Goal: Find specific page/section: Find specific page/section

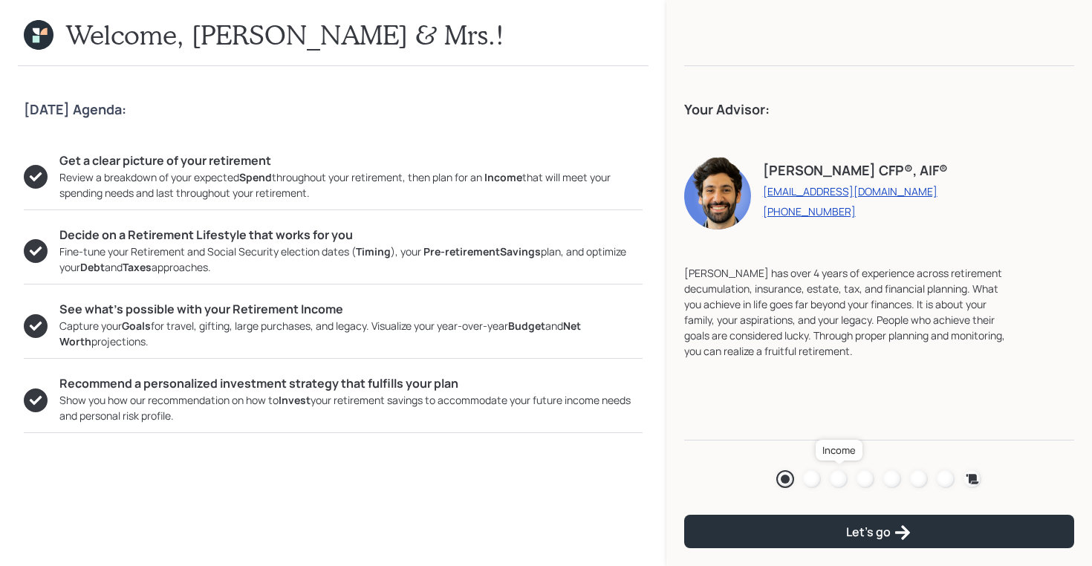
click at [843, 483] on div at bounding box center [839, 479] width 18 height 18
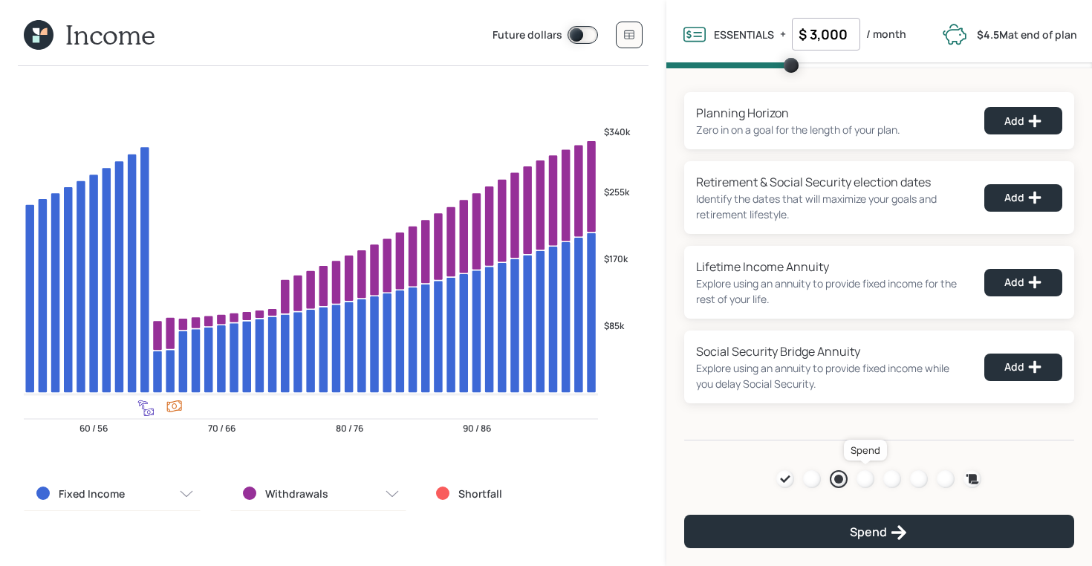
click at [873, 482] on div at bounding box center [865, 479] width 18 height 18
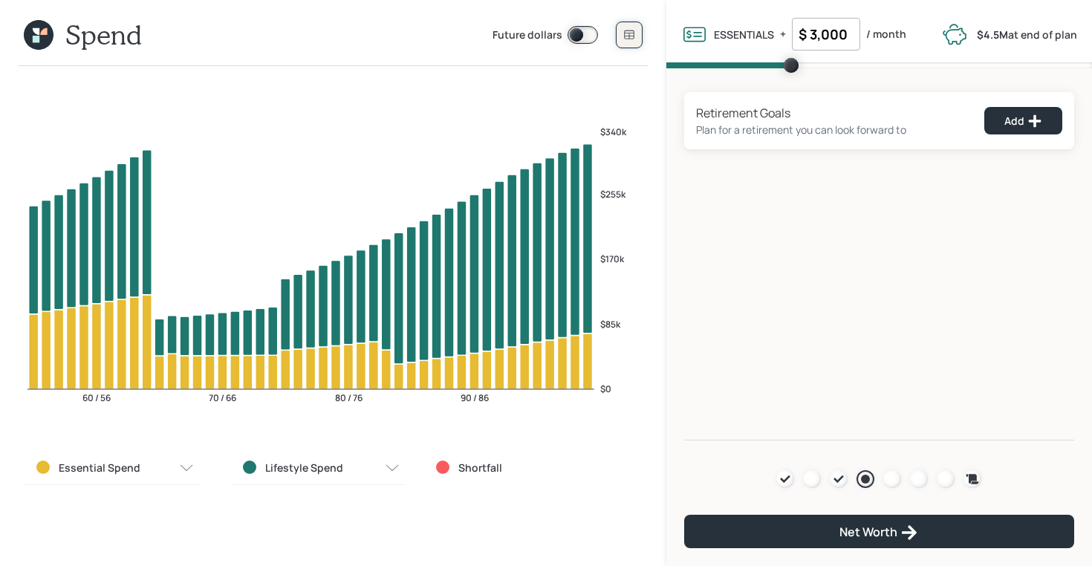
click at [629, 36] on icon at bounding box center [629, 35] width 12 height 12
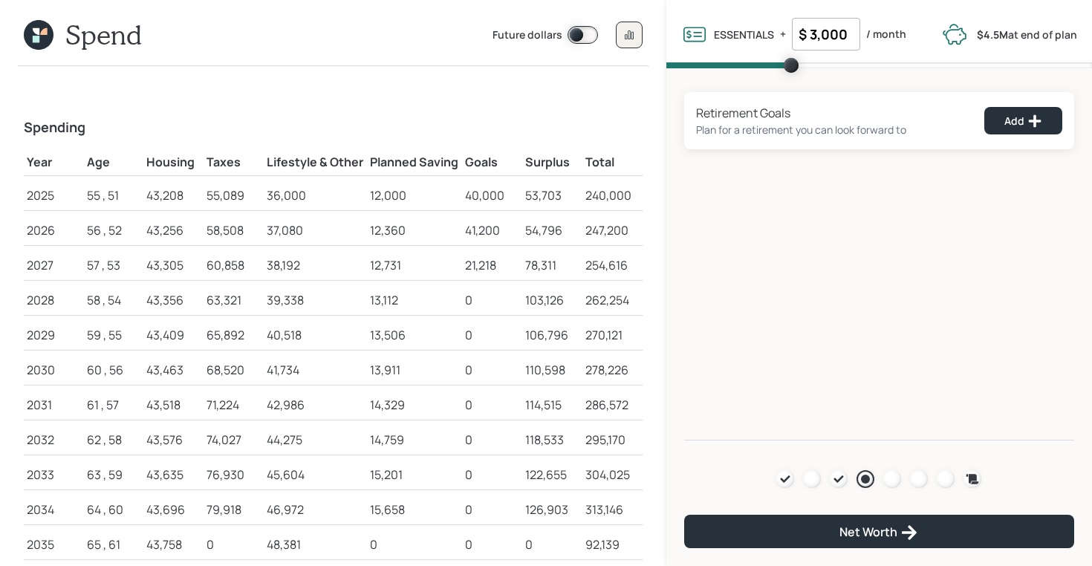
click at [30, 38] on icon at bounding box center [39, 35] width 30 height 30
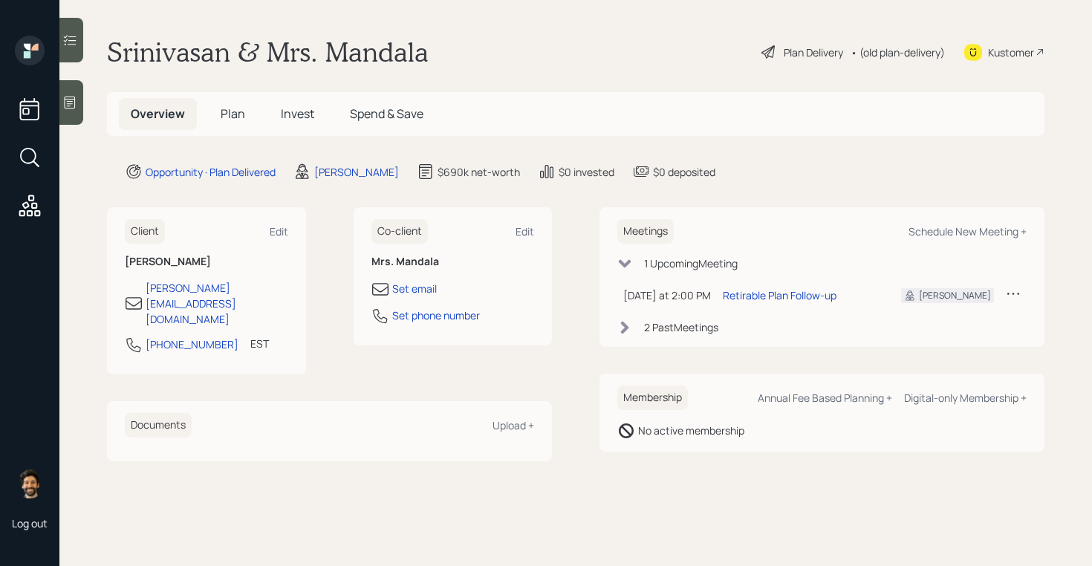
click at [243, 107] on span "Plan" at bounding box center [233, 113] width 25 height 16
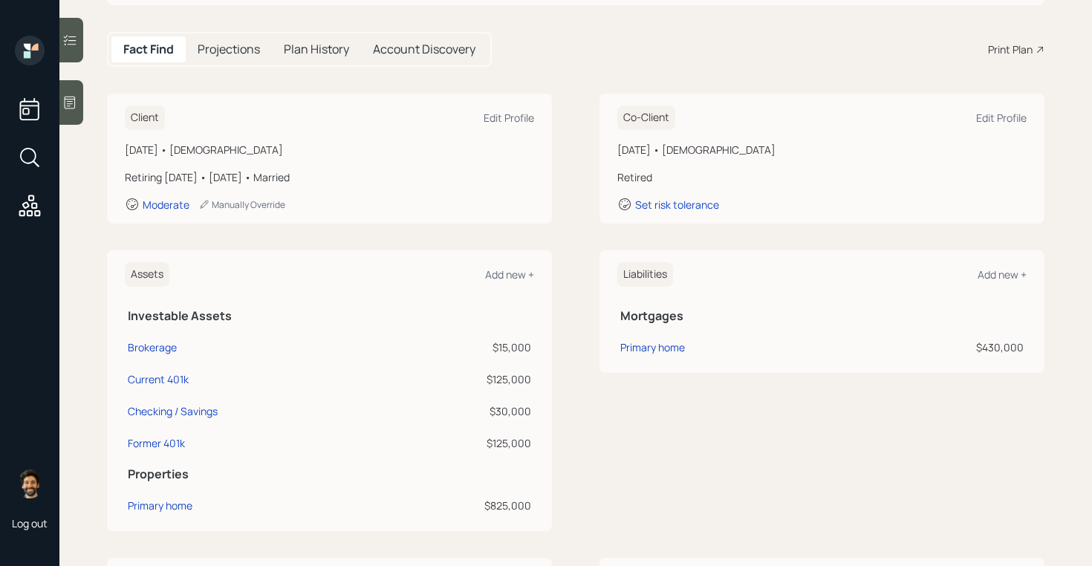
scroll to position [122, 0]
